Goal: Task Accomplishment & Management: Manage account settings

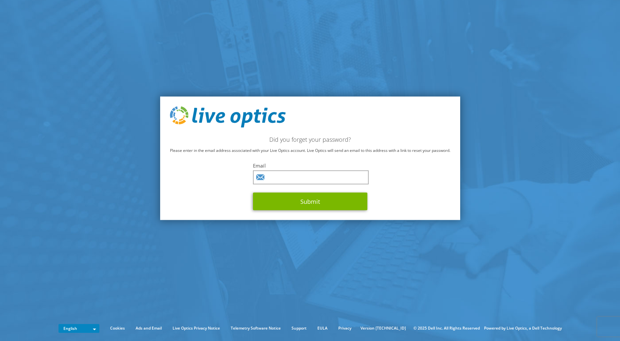
click at [305, 178] on input "text" at bounding box center [311, 178] width 116 height 14
type input "[PERSON_NAME][EMAIL_ADDRESS][PERSON_NAME][DOMAIN_NAME]"
click at [295, 203] on button "Submit" at bounding box center [310, 202] width 114 height 18
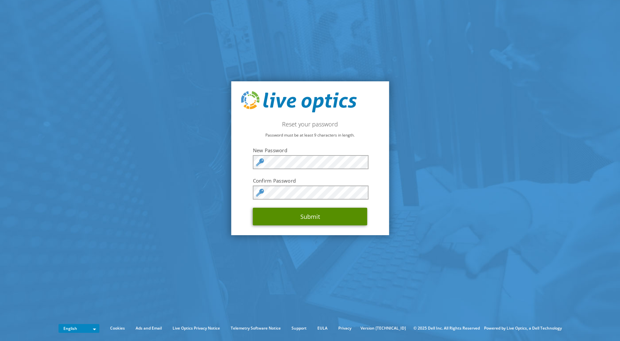
click at [315, 222] on button "Submit" at bounding box center [310, 217] width 114 height 18
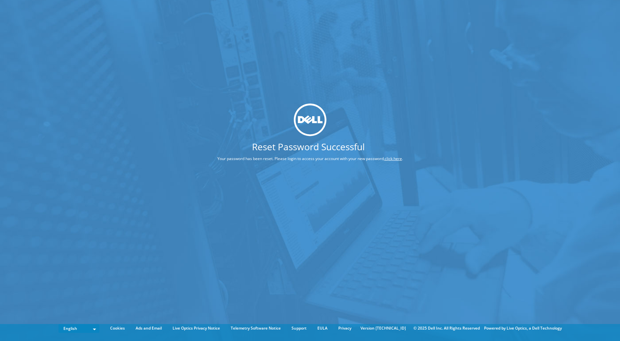
click at [401, 158] on link "click here" at bounding box center [393, 159] width 17 height 6
